Goal: Information Seeking & Learning: Learn about a topic

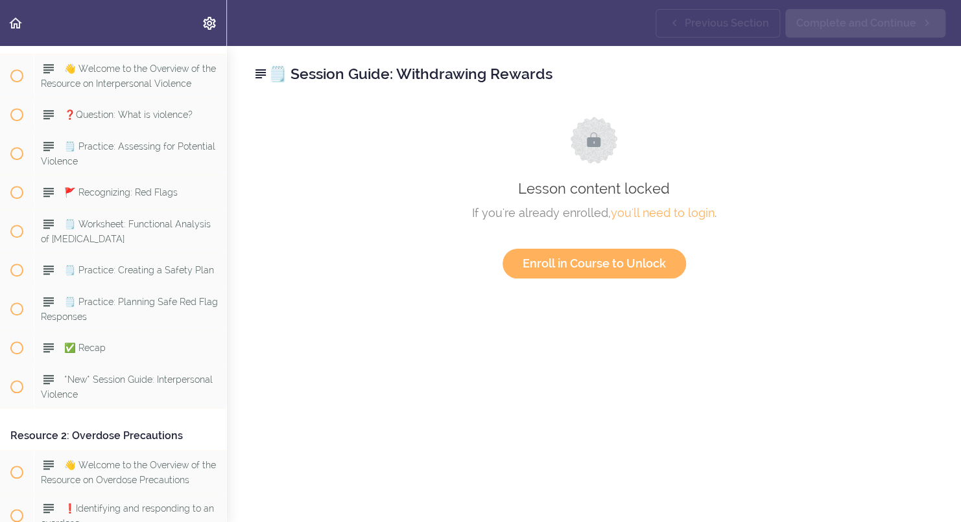
scroll to position [7607, 0]
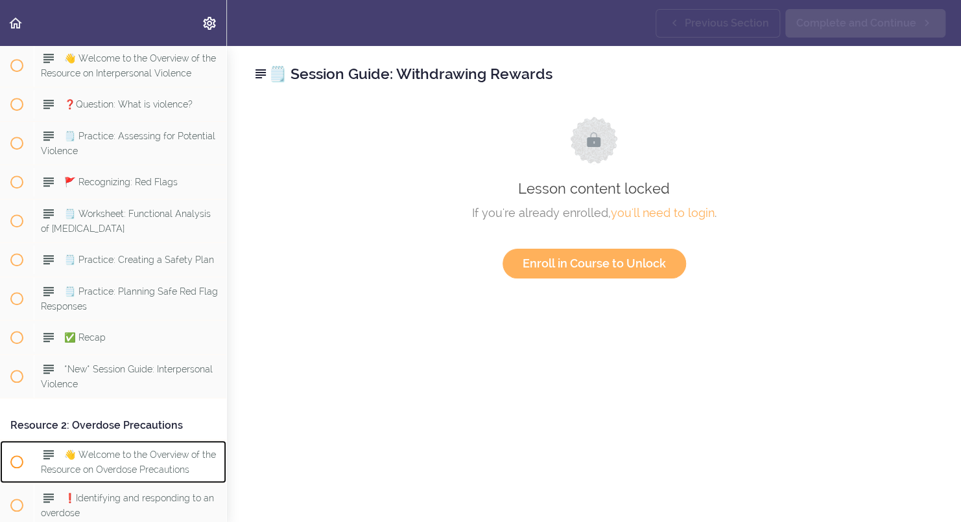
click at [154, 474] on span "👋 Welcome to the Overview of the Resource on Overdose Precautions" at bounding box center [128, 461] width 175 height 25
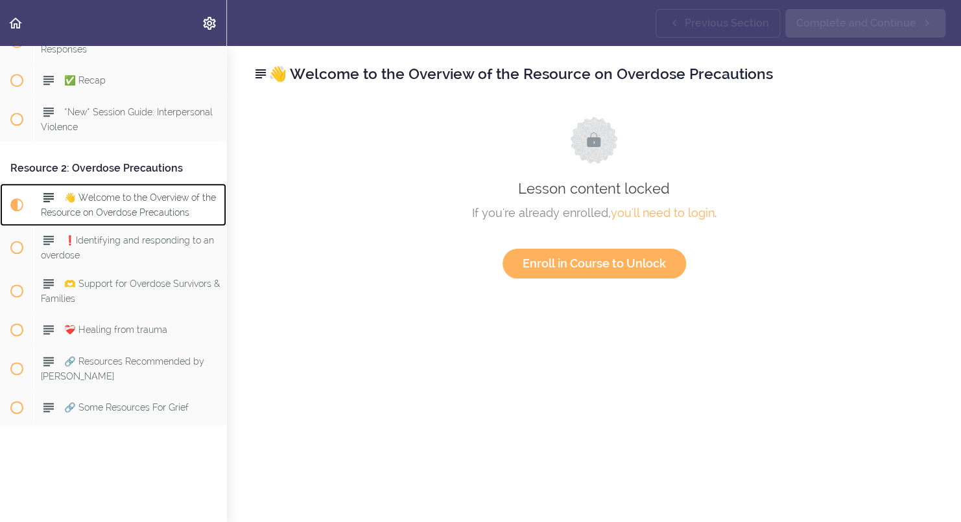
scroll to position [7901, 0]
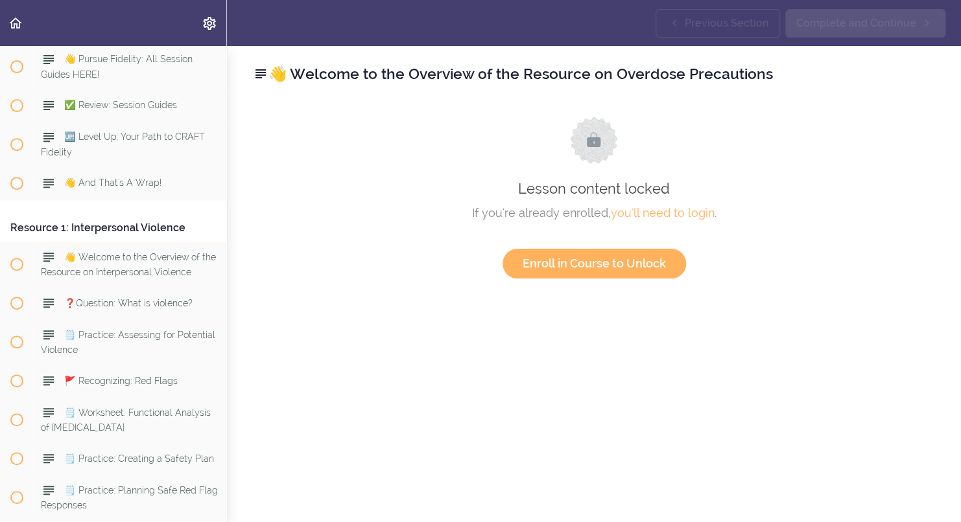
scroll to position [7359, 0]
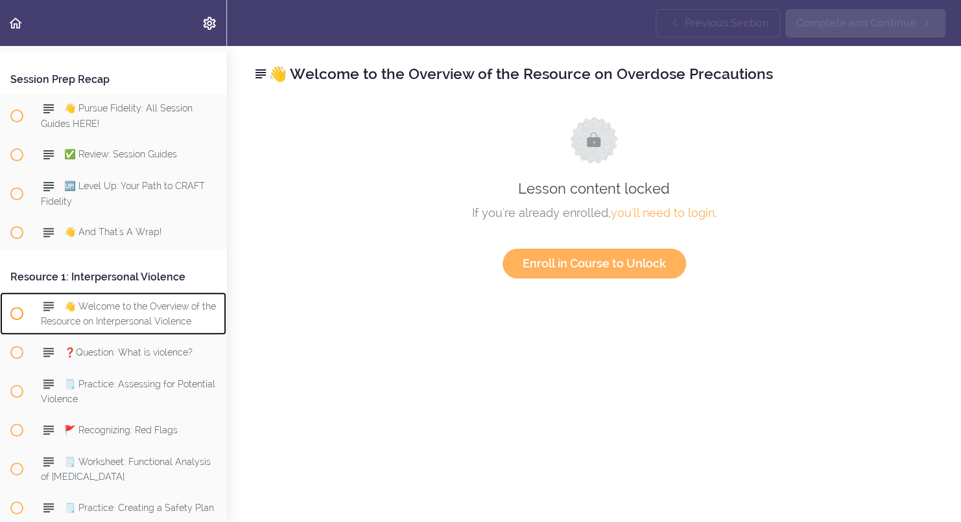
click at [146, 335] on div "👋 Welcome to the Overview of the Resource on Interpersonal Violence" at bounding box center [130, 313] width 193 height 43
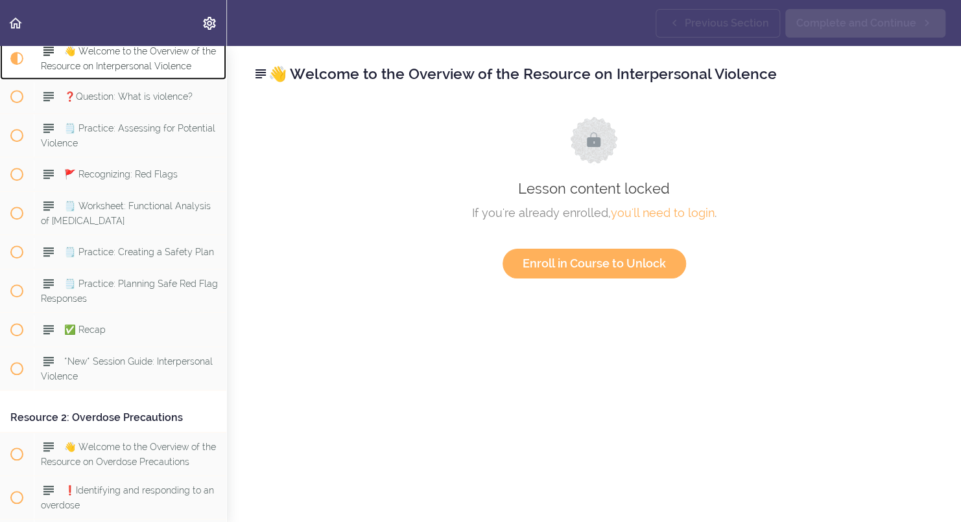
scroll to position [7630, 0]
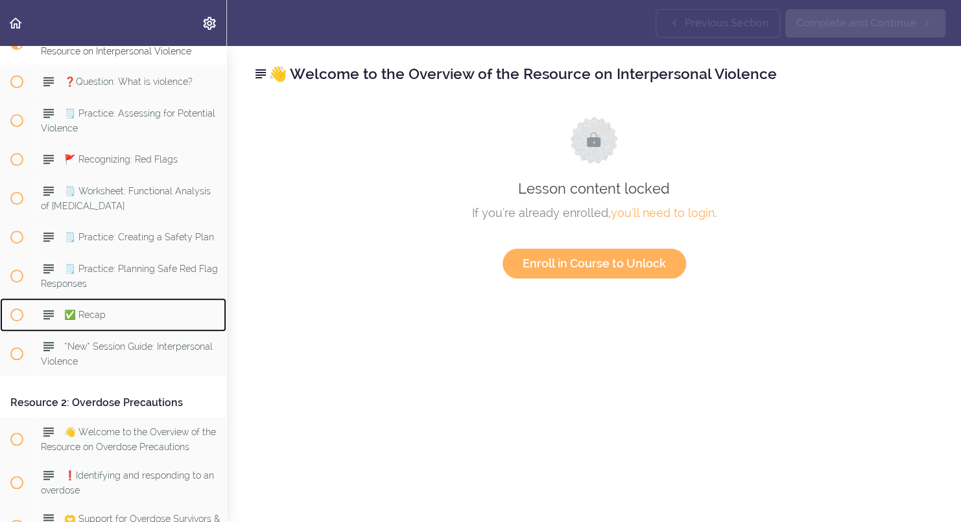
click at [146, 329] on div "✅ Recap" at bounding box center [130, 315] width 193 height 29
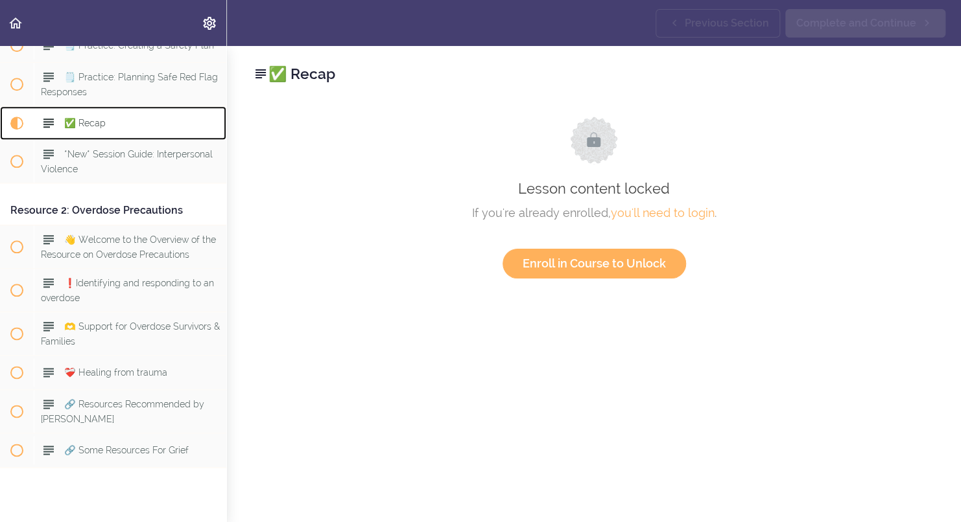
scroll to position [7901, 0]
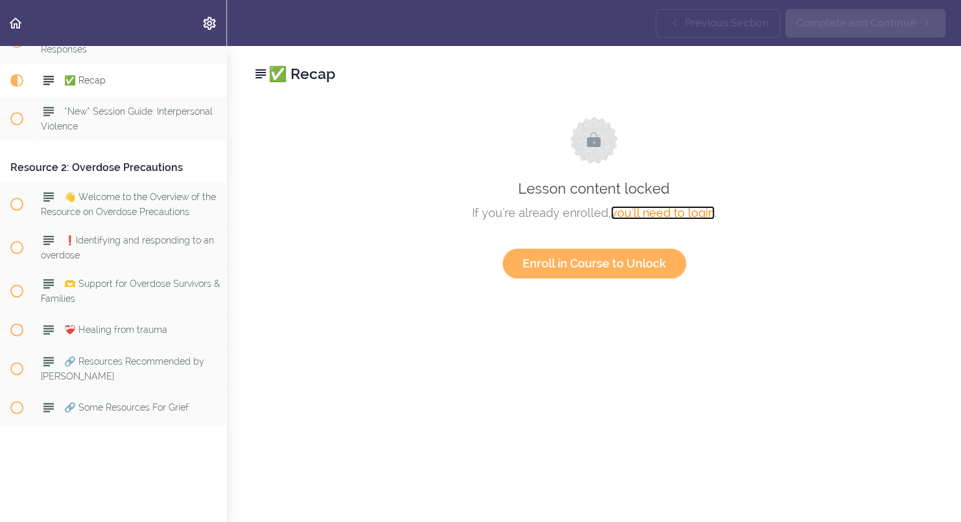
click at [634, 215] on link "you'll need to login" at bounding box center [663, 213] width 104 height 14
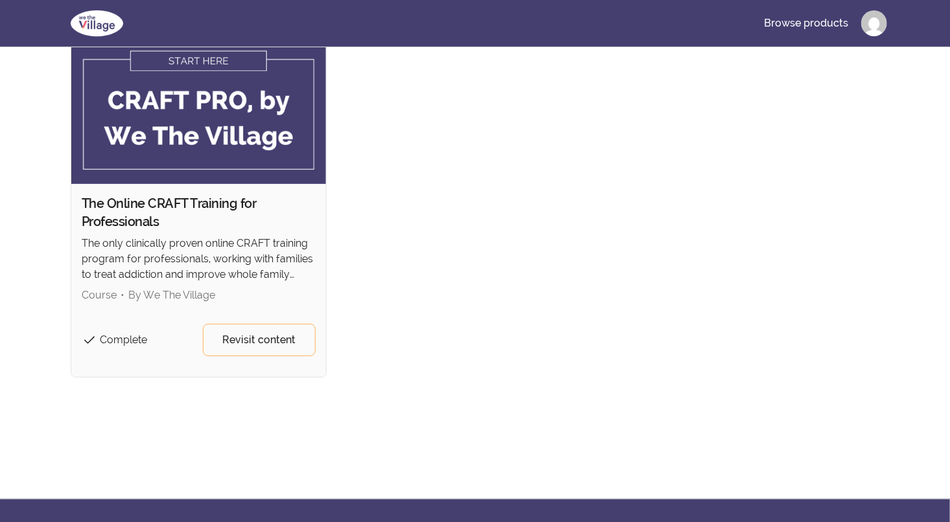
scroll to position [117, 0]
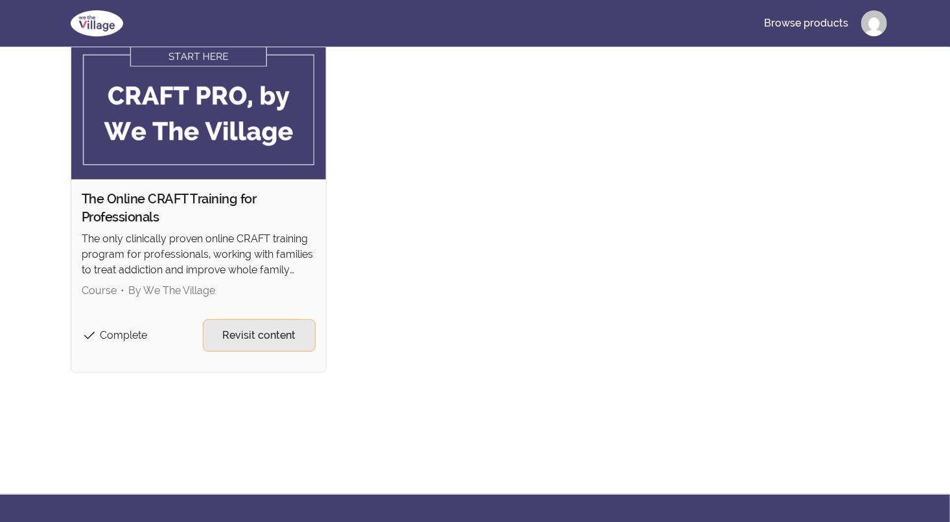
click at [261, 346] on link "Revisit content" at bounding box center [259, 336] width 113 height 32
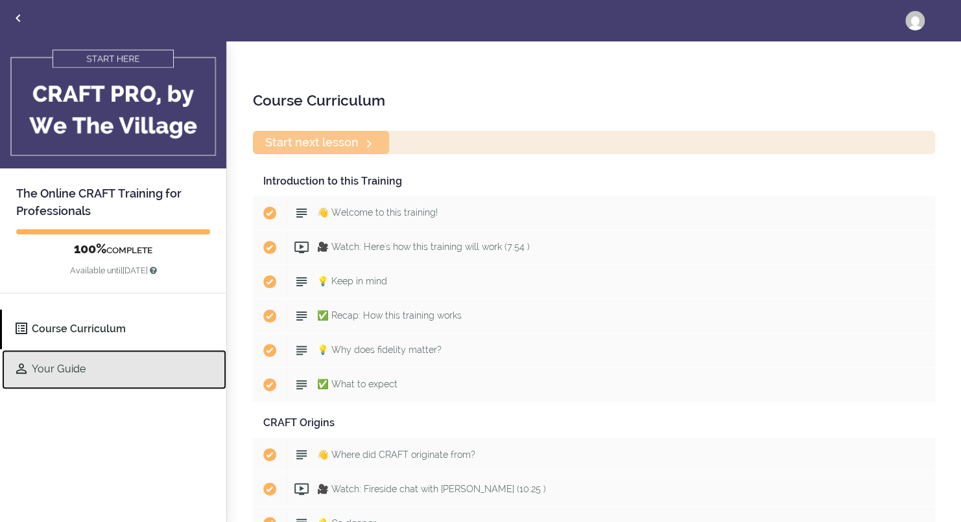
click at [84, 367] on link "Your Guide" at bounding box center [114, 370] width 224 height 40
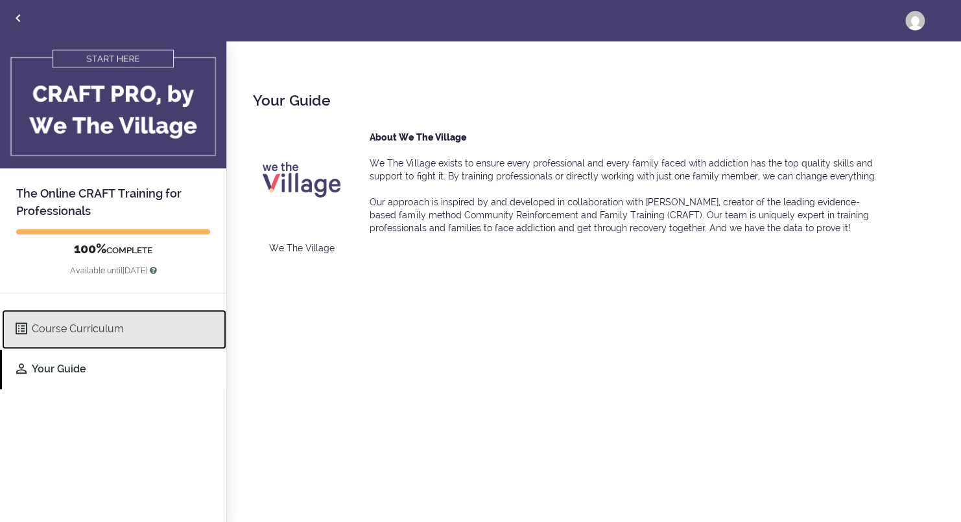
click at [115, 329] on link "Course Curriculum" at bounding box center [114, 330] width 224 height 40
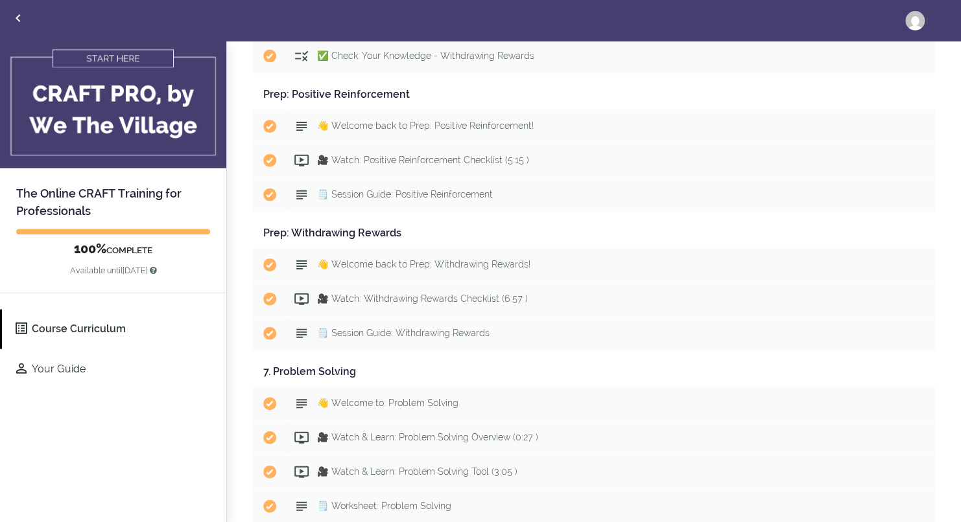
scroll to position [3893, 0]
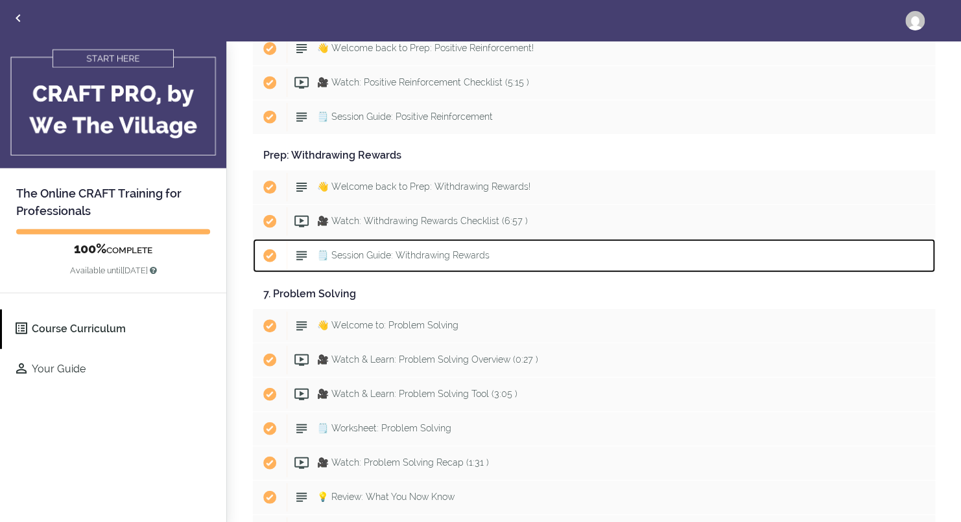
click at [362, 250] on span "🗒️ Session Guide: Withdrawing Rewards" at bounding box center [403, 255] width 172 height 10
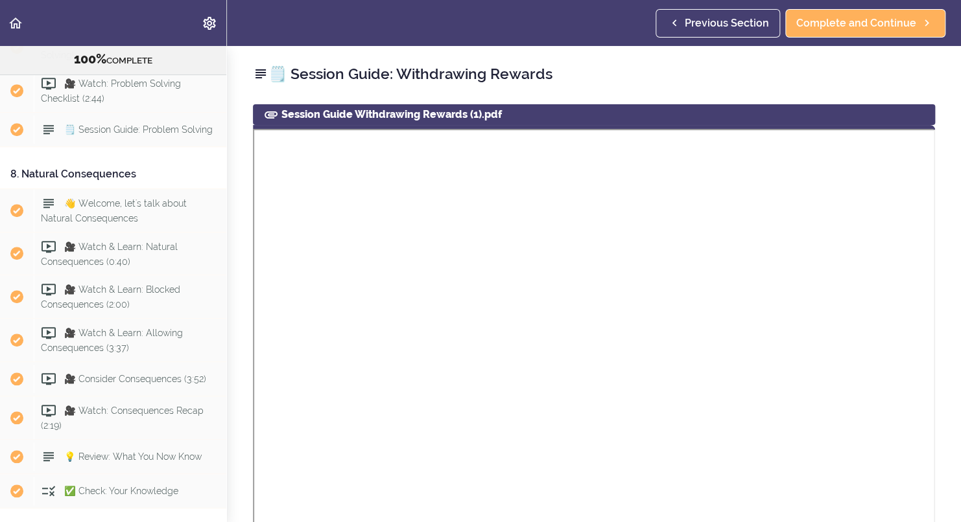
scroll to position [5344, 0]
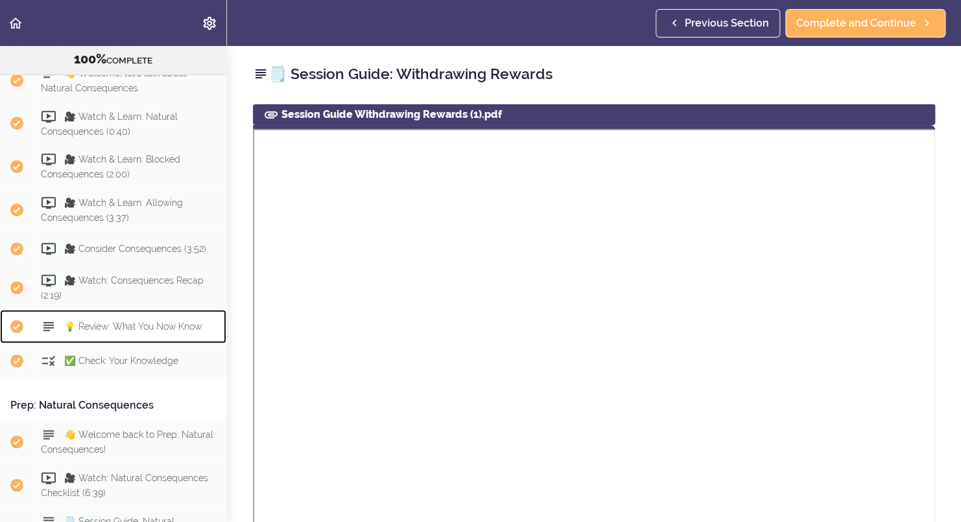
click at [159, 332] on span "💡 Review: What You Now Know" at bounding box center [132, 326] width 137 height 10
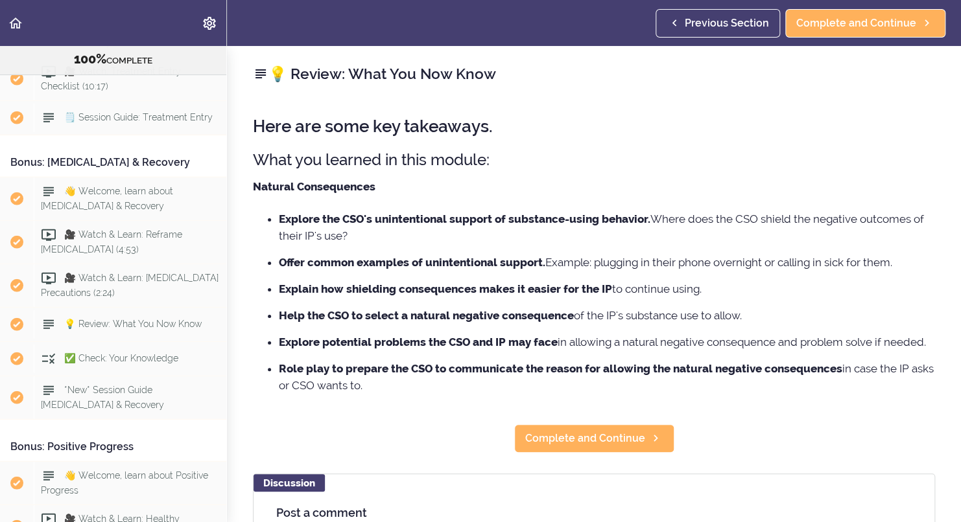
scroll to position [6373, 0]
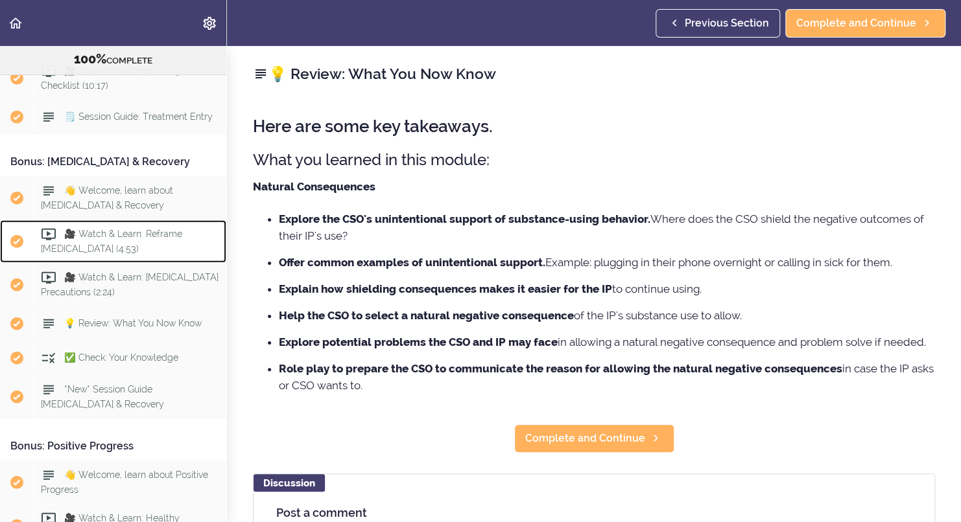
click at [108, 254] on span "🎥 Watch & Learn: Reframe [MEDICAL_DATA] (4:53)" at bounding box center [111, 241] width 141 height 25
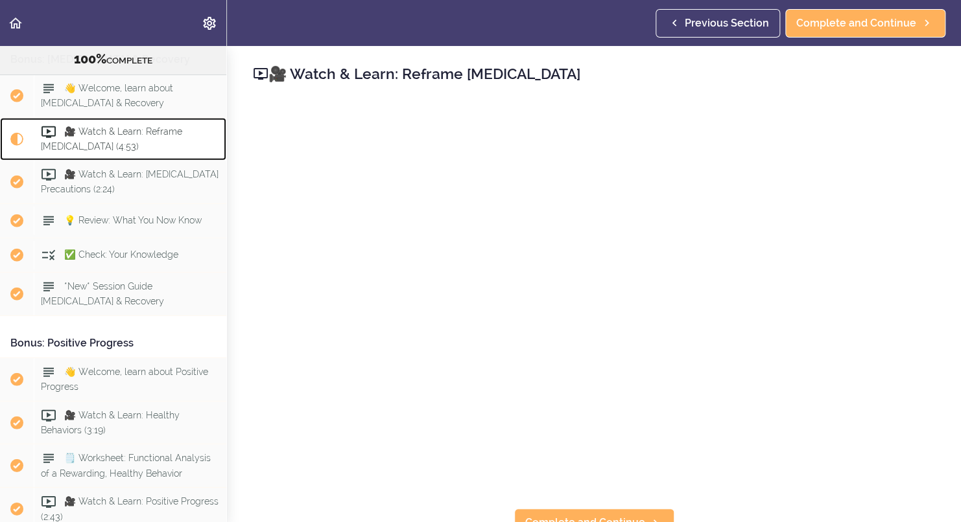
scroll to position [6528, 0]
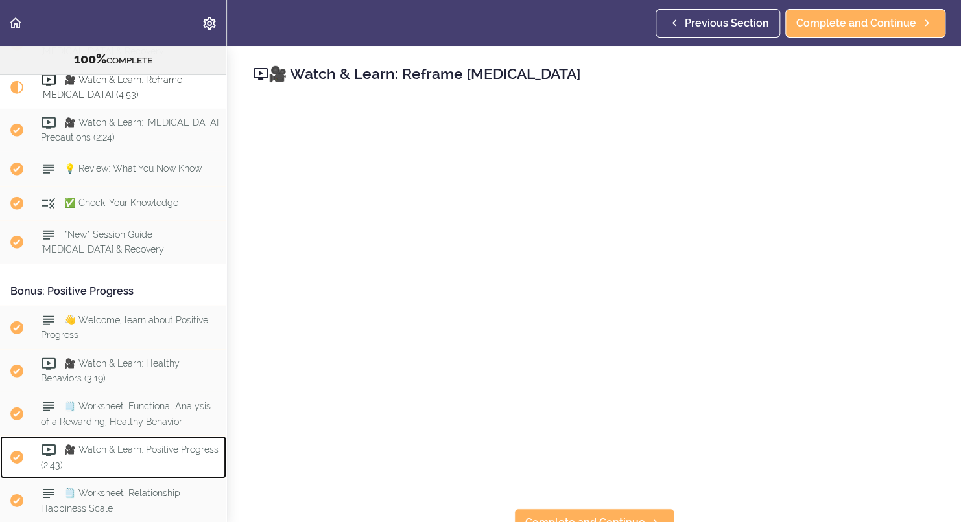
click at [42, 479] on div "🎥 Watch & Learn: Positive Progress (2:43)" at bounding box center [130, 457] width 193 height 43
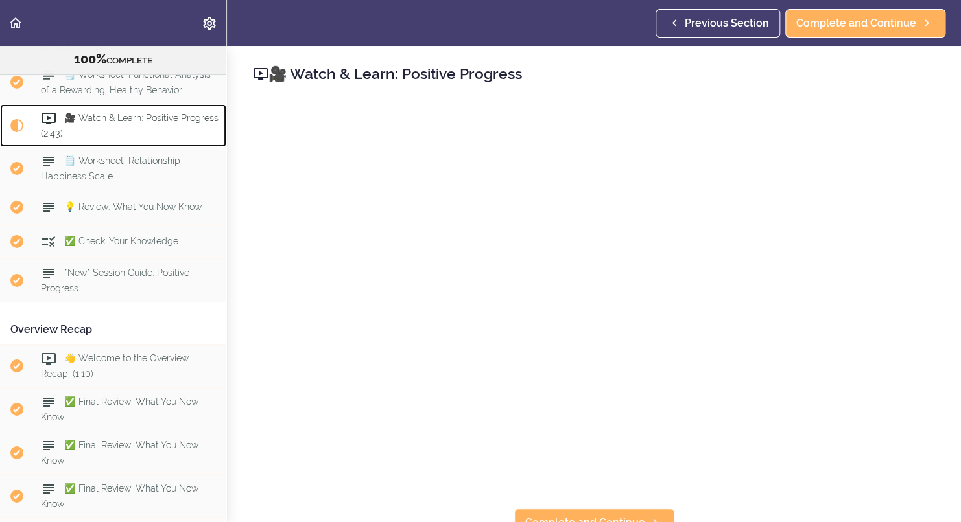
scroll to position [6899, 0]
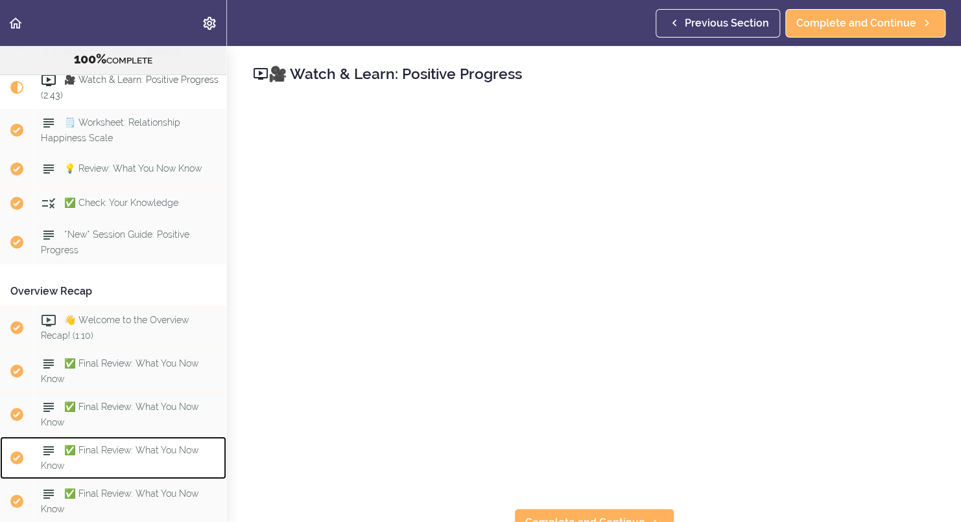
click at [51, 480] on div "✅ Final Review: What You Now Know" at bounding box center [130, 458] width 193 height 43
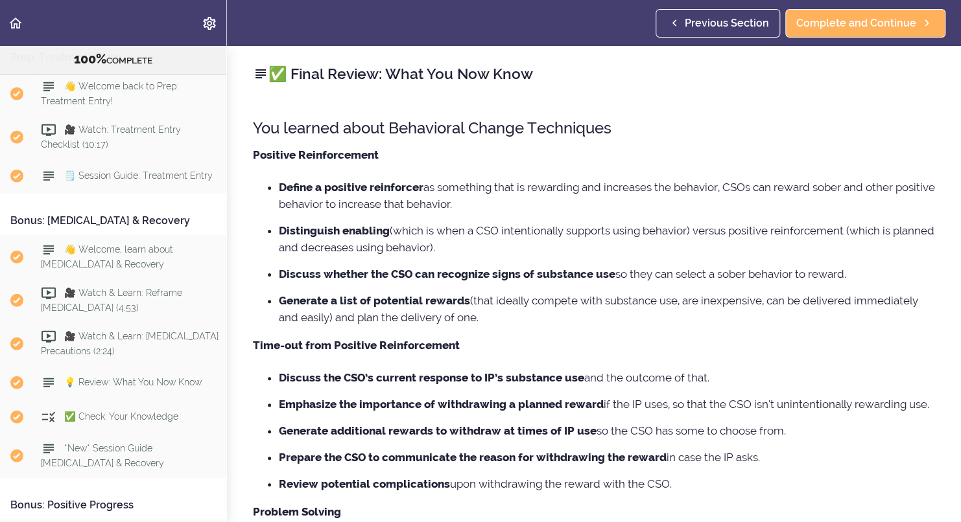
scroll to position [6324, 0]
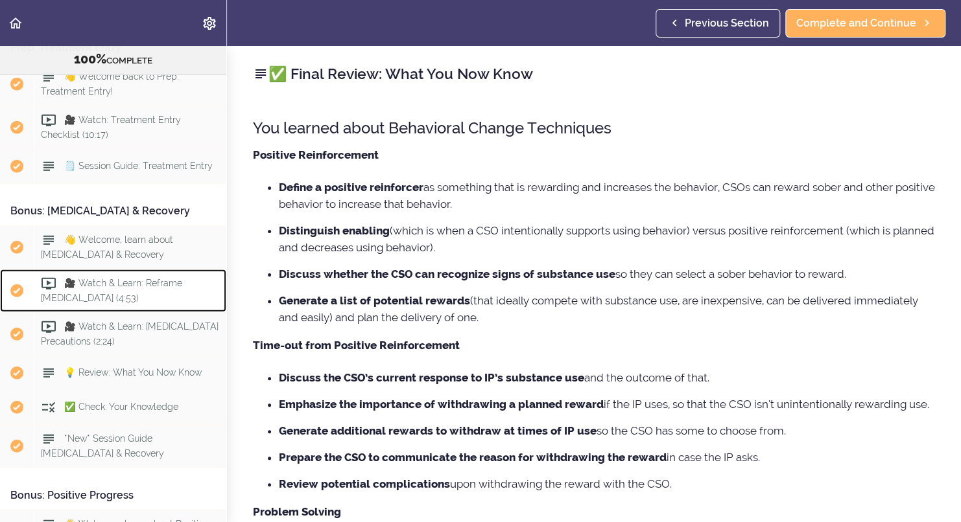
click at [108, 303] on span "🎥 Watch & Learn: Reframe [MEDICAL_DATA] (4:53)" at bounding box center [111, 290] width 141 height 25
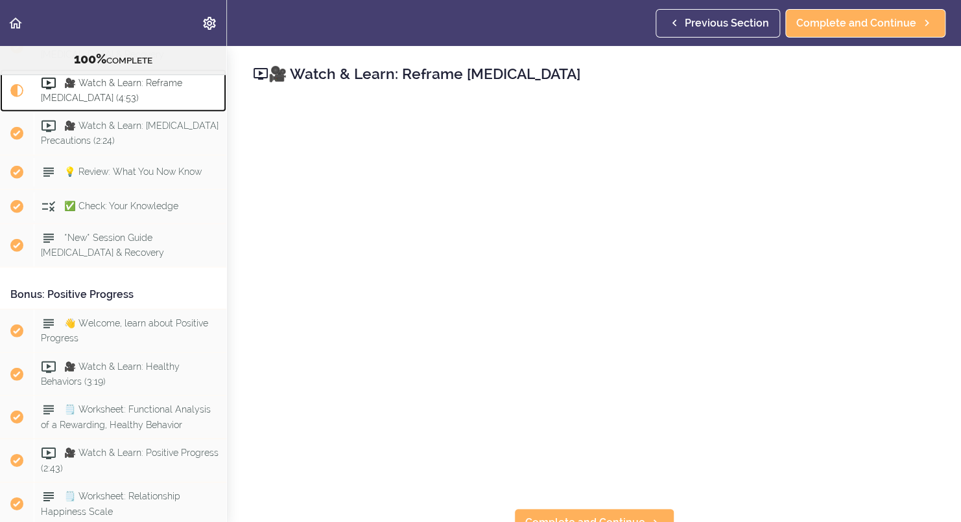
scroll to position [6528, 0]
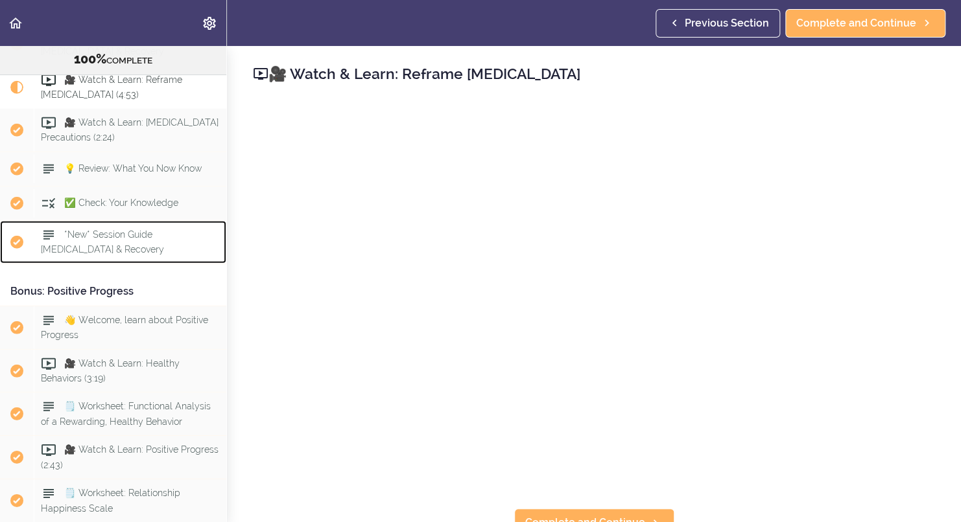
click at [139, 264] on div "*New* Session Guide [MEDICAL_DATA] & Recovery" at bounding box center [130, 242] width 193 height 43
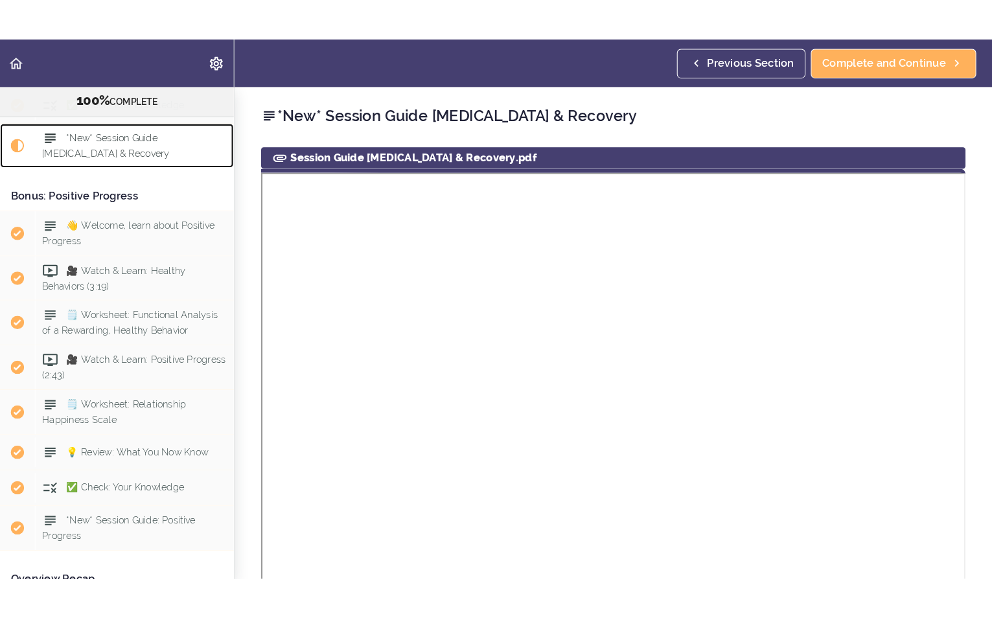
scroll to position [6683, 0]
